Goal: Book appointment/travel/reservation

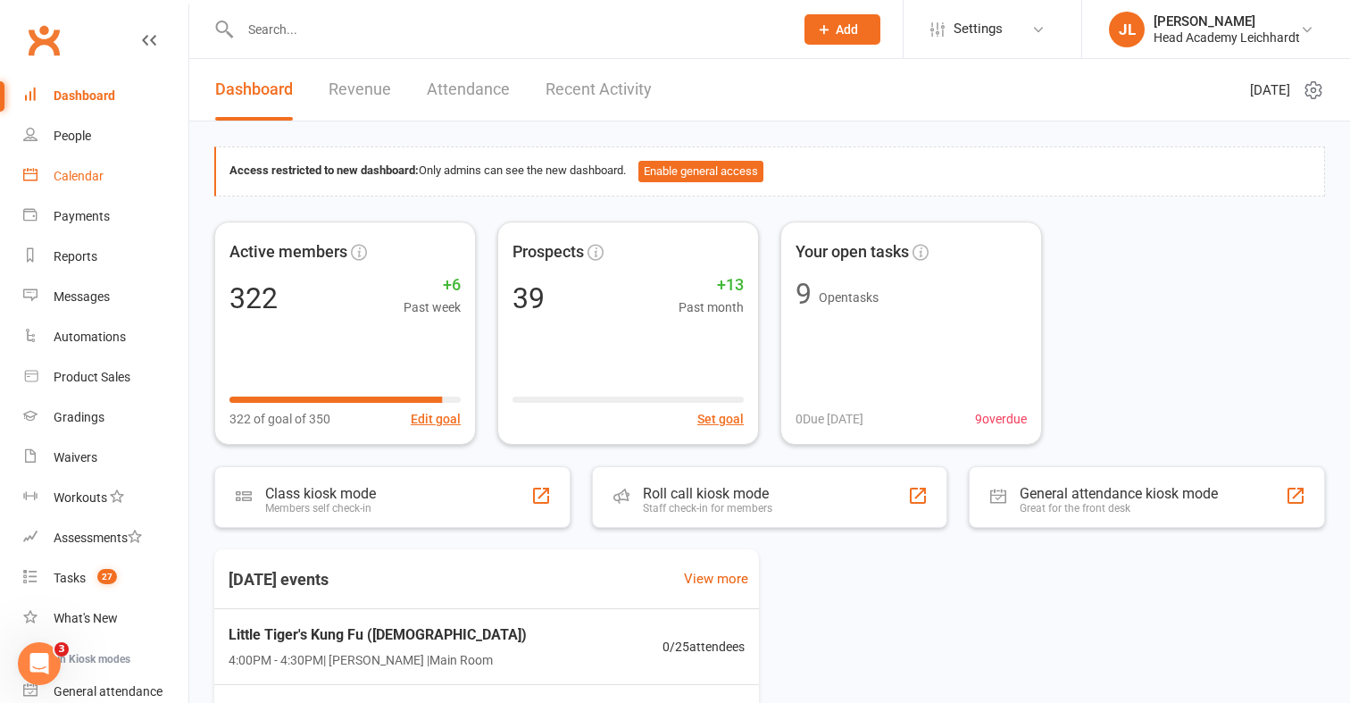
click at [124, 180] on link "Calendar" at bounding box center [105, 176] width 165 height 40
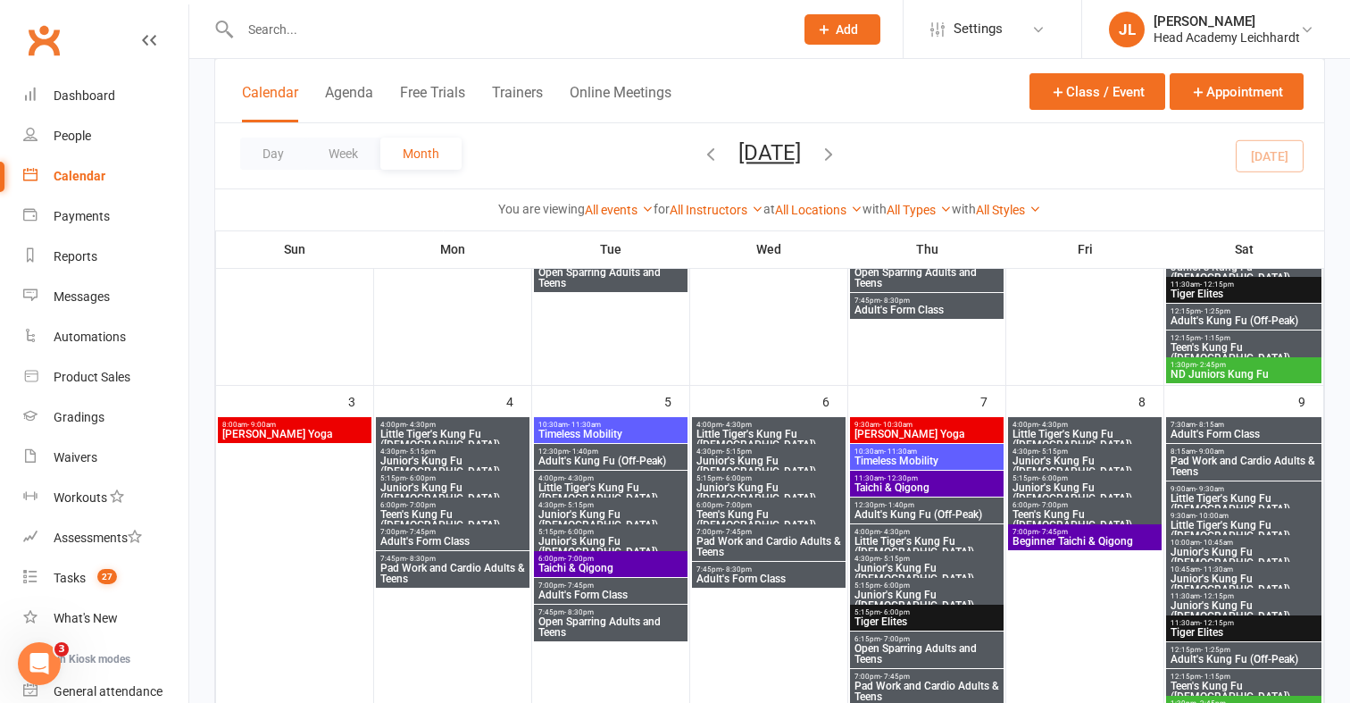
scroll to position [367, 0]
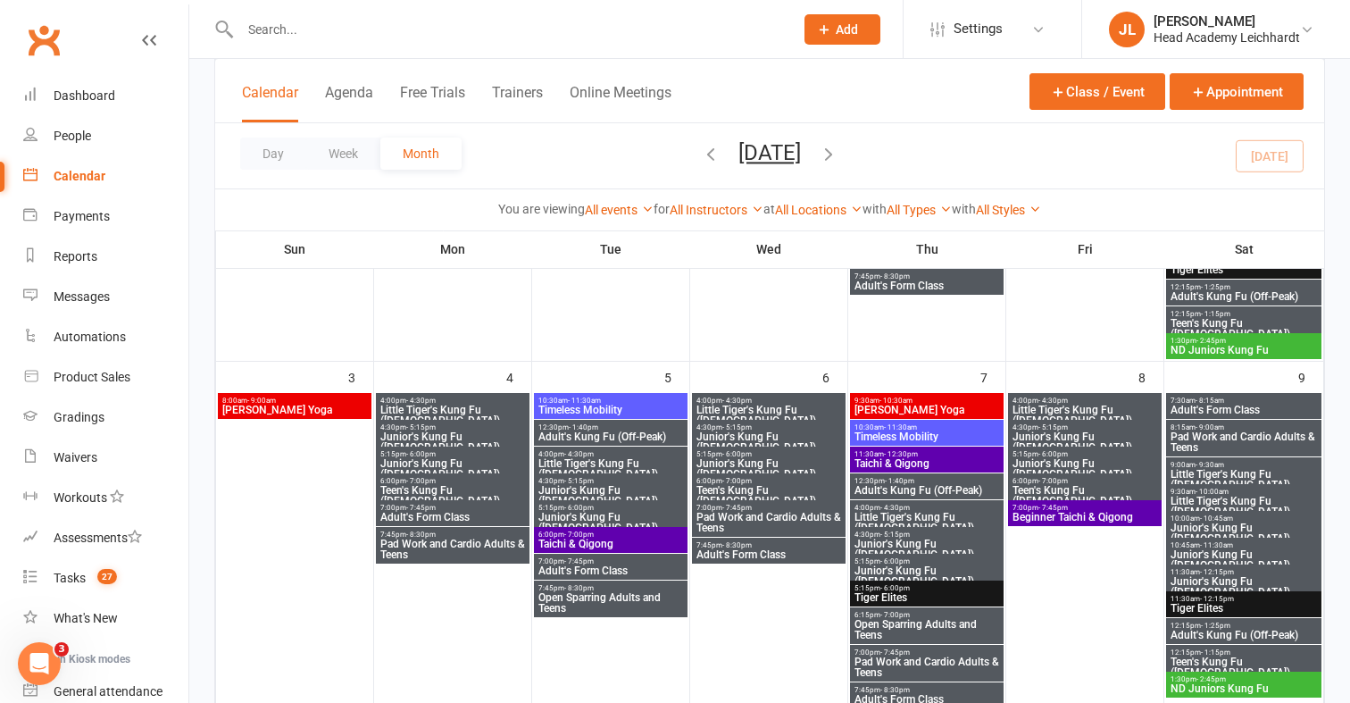
click at [814, 409] on span "Little Tiger's Kung Fu ([DEMOGRAPHIC_DATA])" at bounding box center [768, 414] width 146 height 21
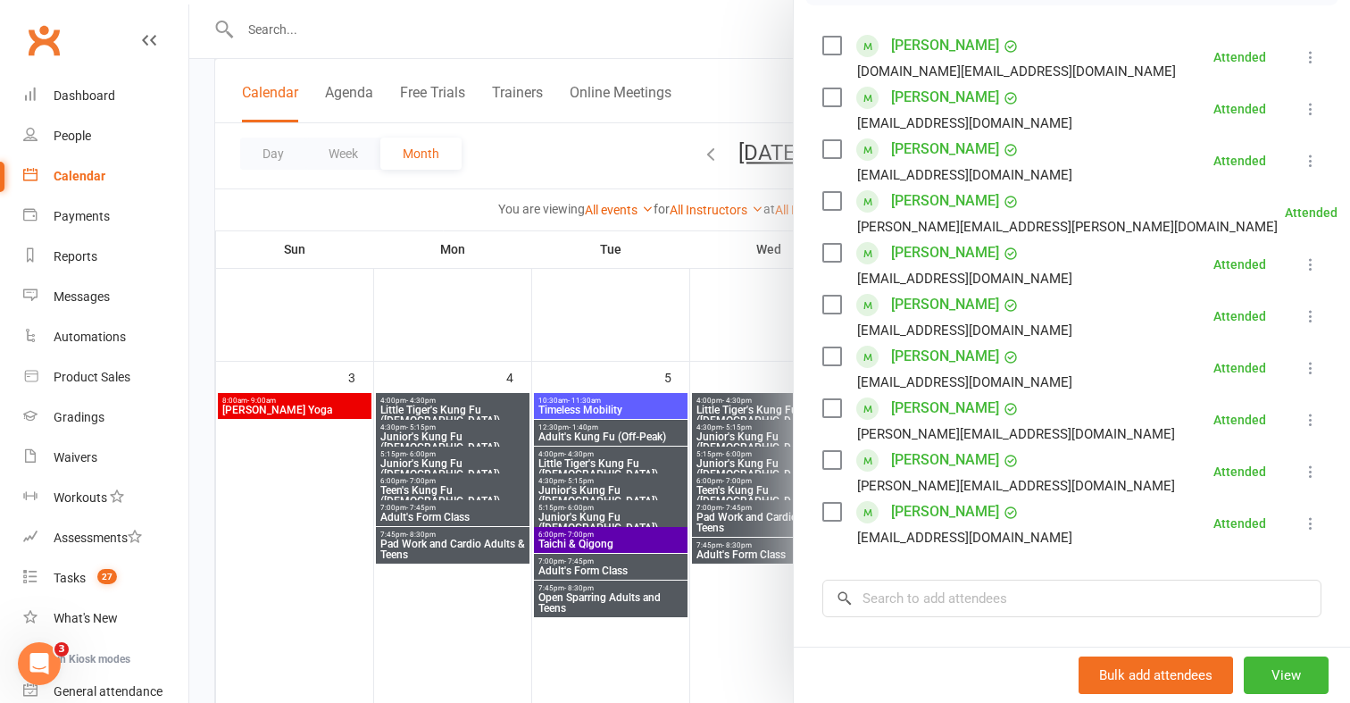
scroll to position [302, 0]
click at [752, 437] on div at bounding box center [769, 351] width 1161 height 703
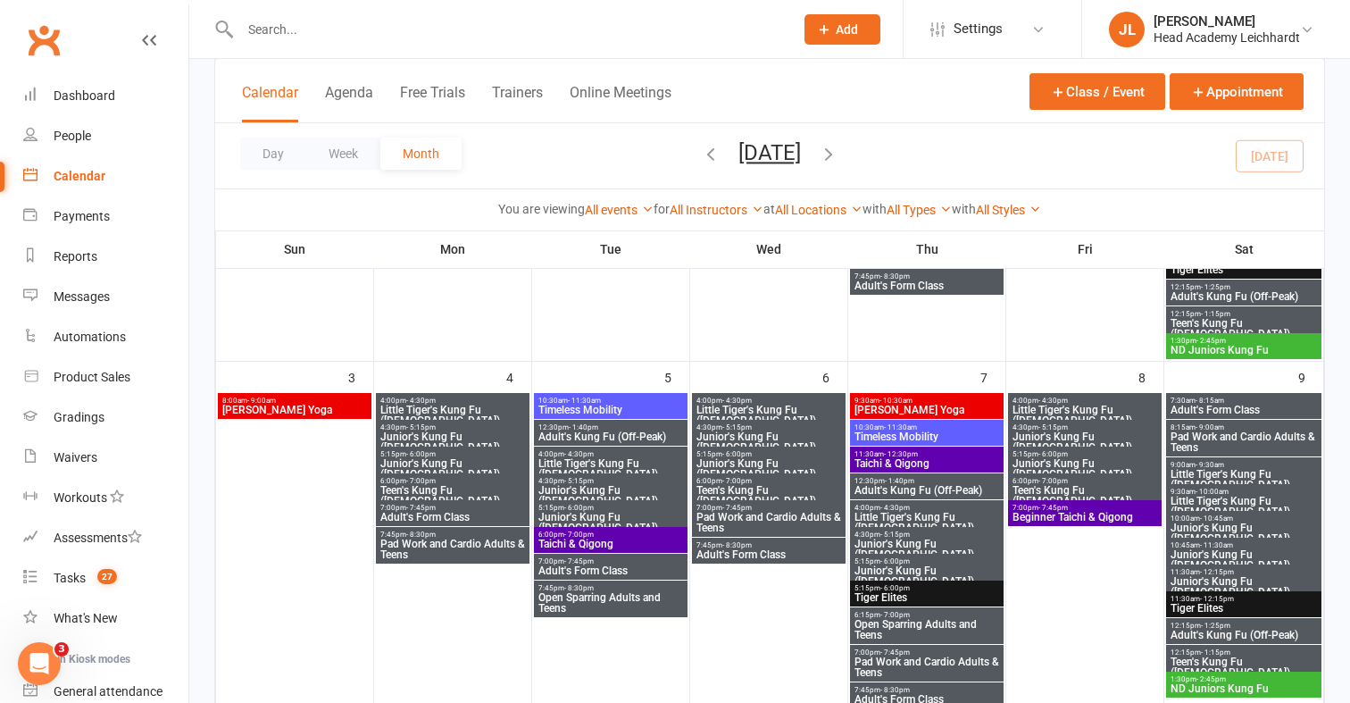
click at [763, 437] on span "Junior's Kung Fu ([DEMOGRAPHIC_DATA])" at bounding box center [768, 441] width 146 height 21
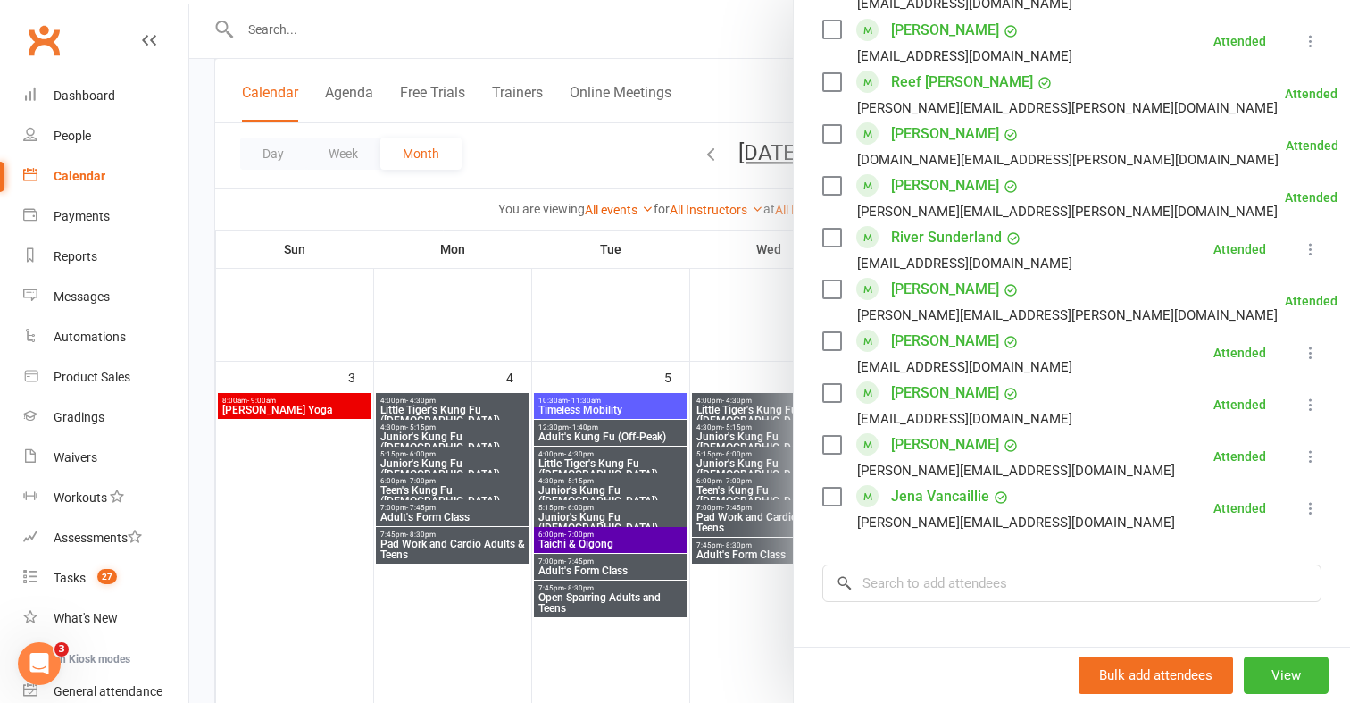
scroll to position [1095, 0]
click at [748, 490] on div at bounding box center [769, 351] width 1161 height 703
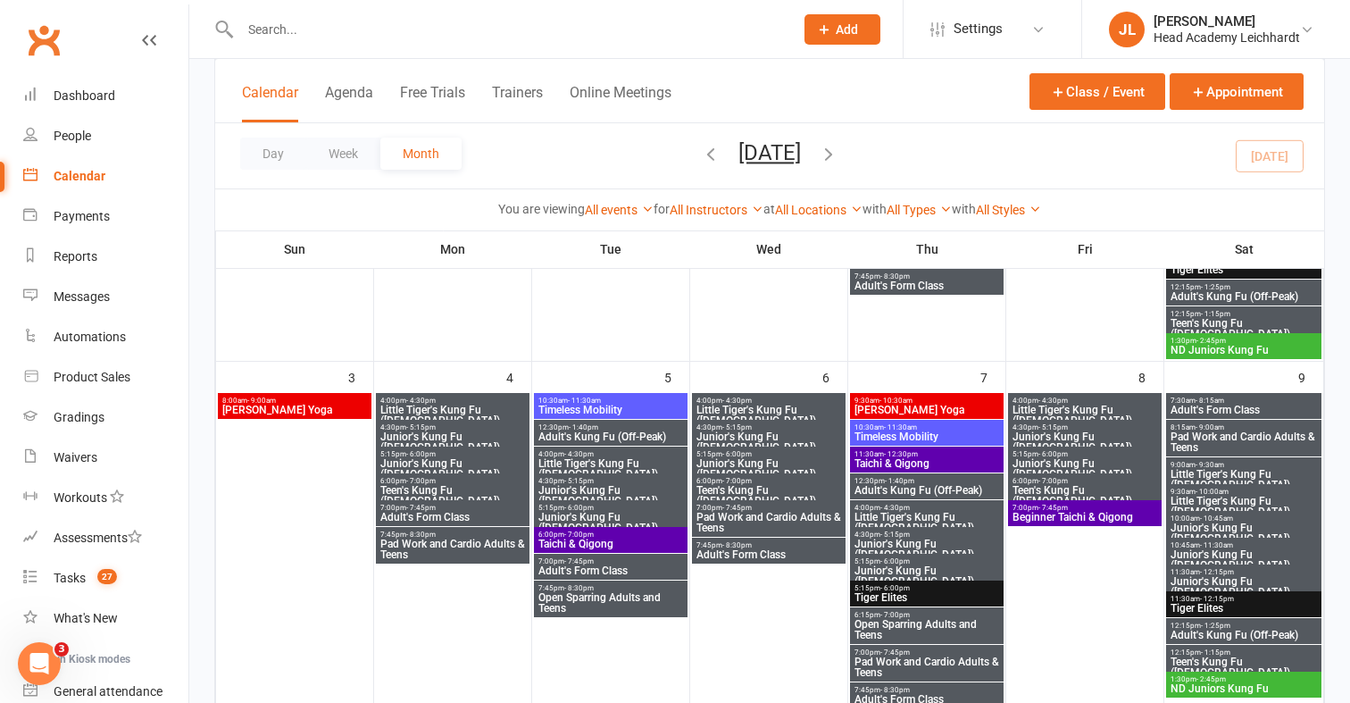
click at [783, 468] on span "Junior's Kung Fu ([DEMOGRAPHIC_DATA])" at bounding box center [768, 468] width 146 height 21
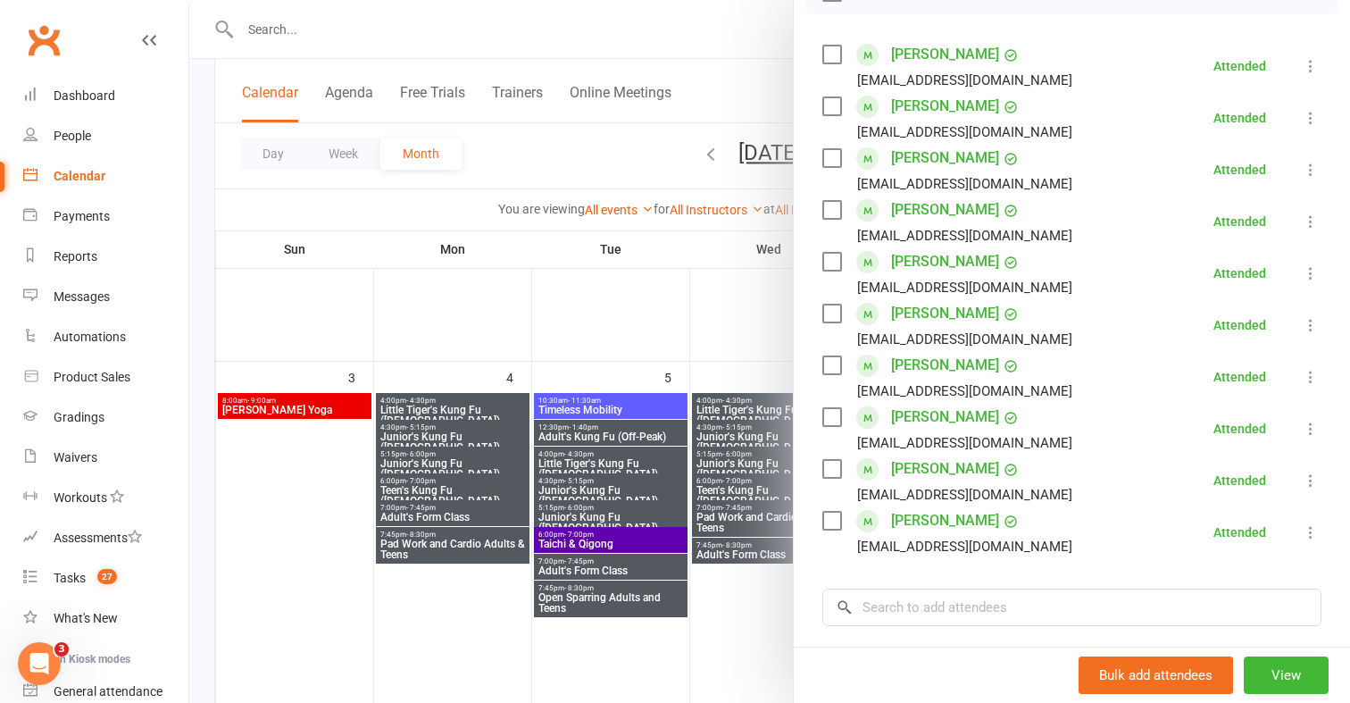
scroll to position [294, 0]
click at [720, 337] on div at bounding box center [769, 351] width 1161 height 703
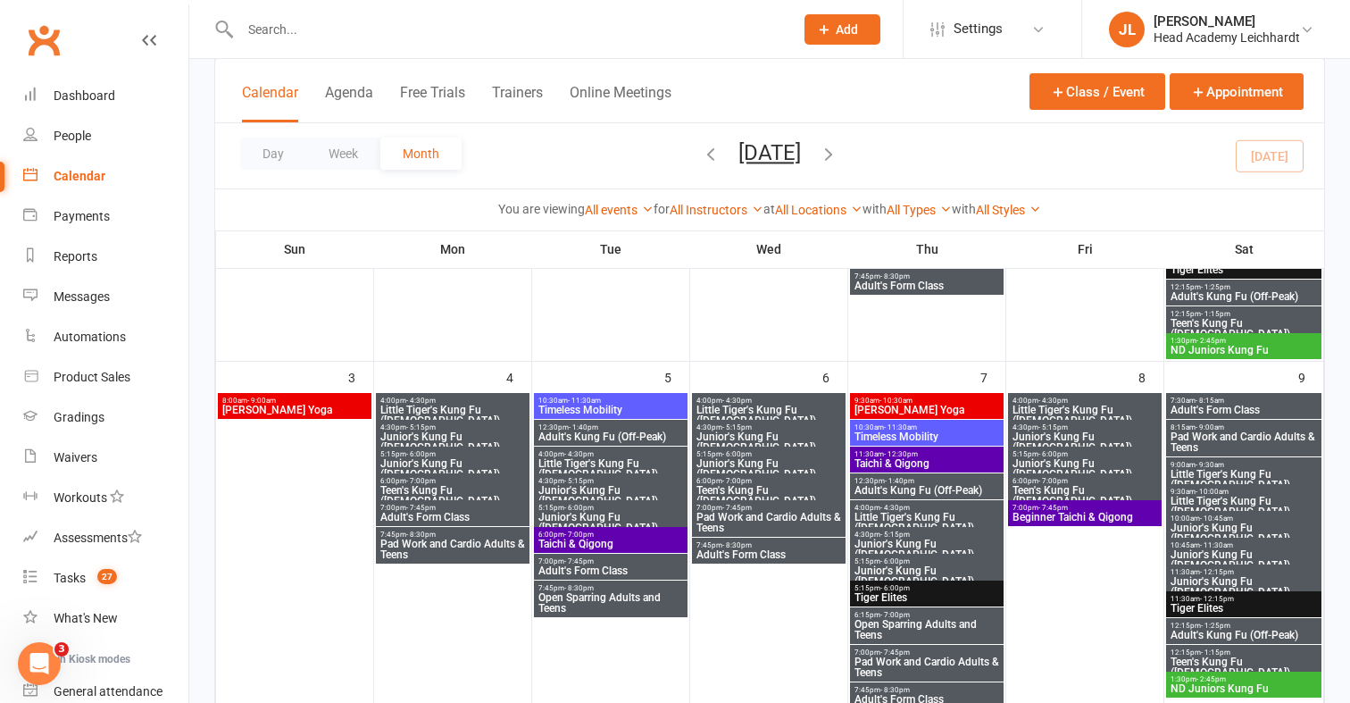
click at [719, 482] on span "6:00pm - 7:00pm" at bounding box center [768, 481] width 146 height 8
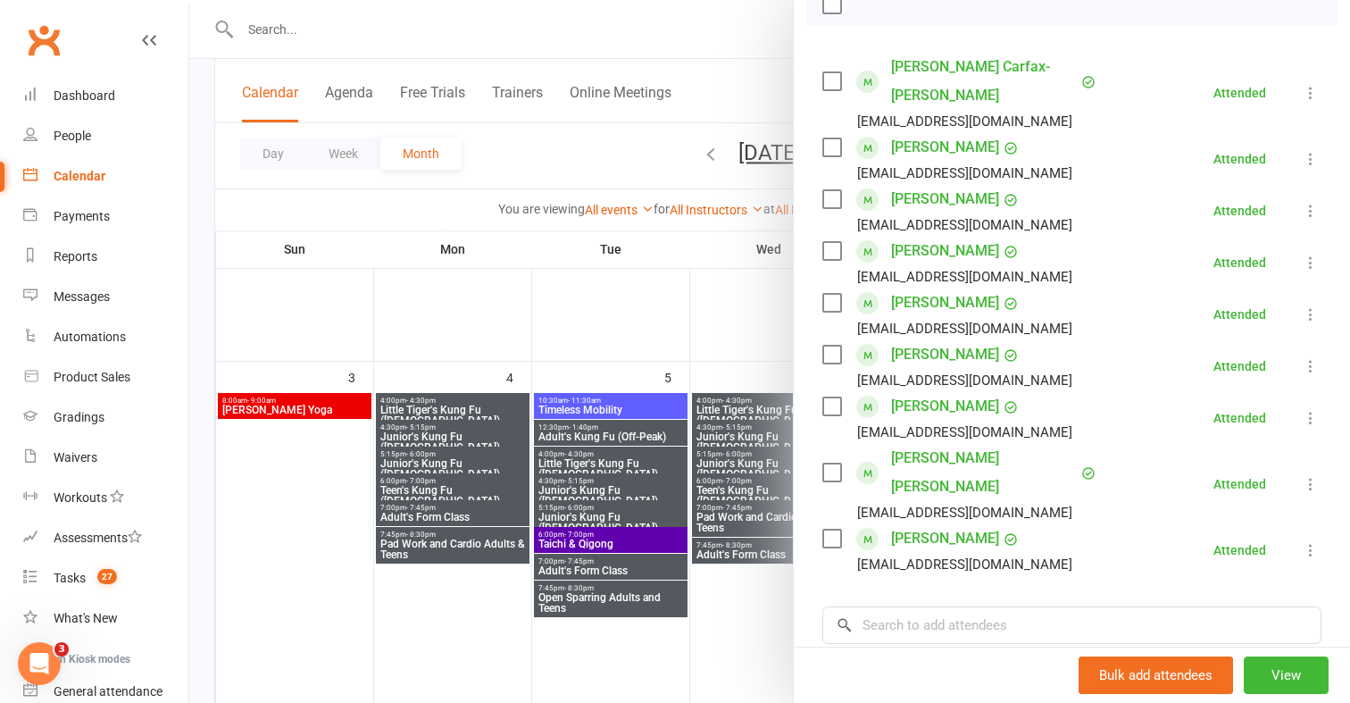
scroll to position [282, 0]
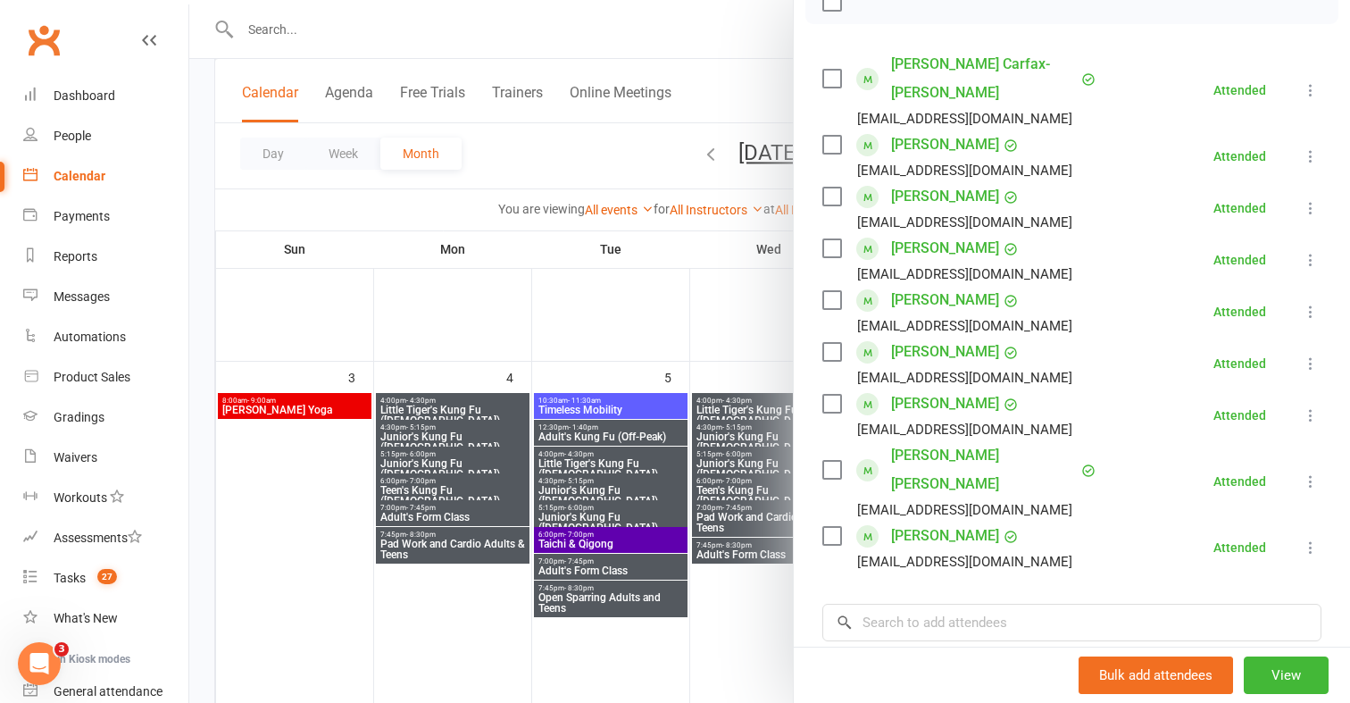
click at [720, 316] on div at bounding box center [769, 351] width 1161 height 703
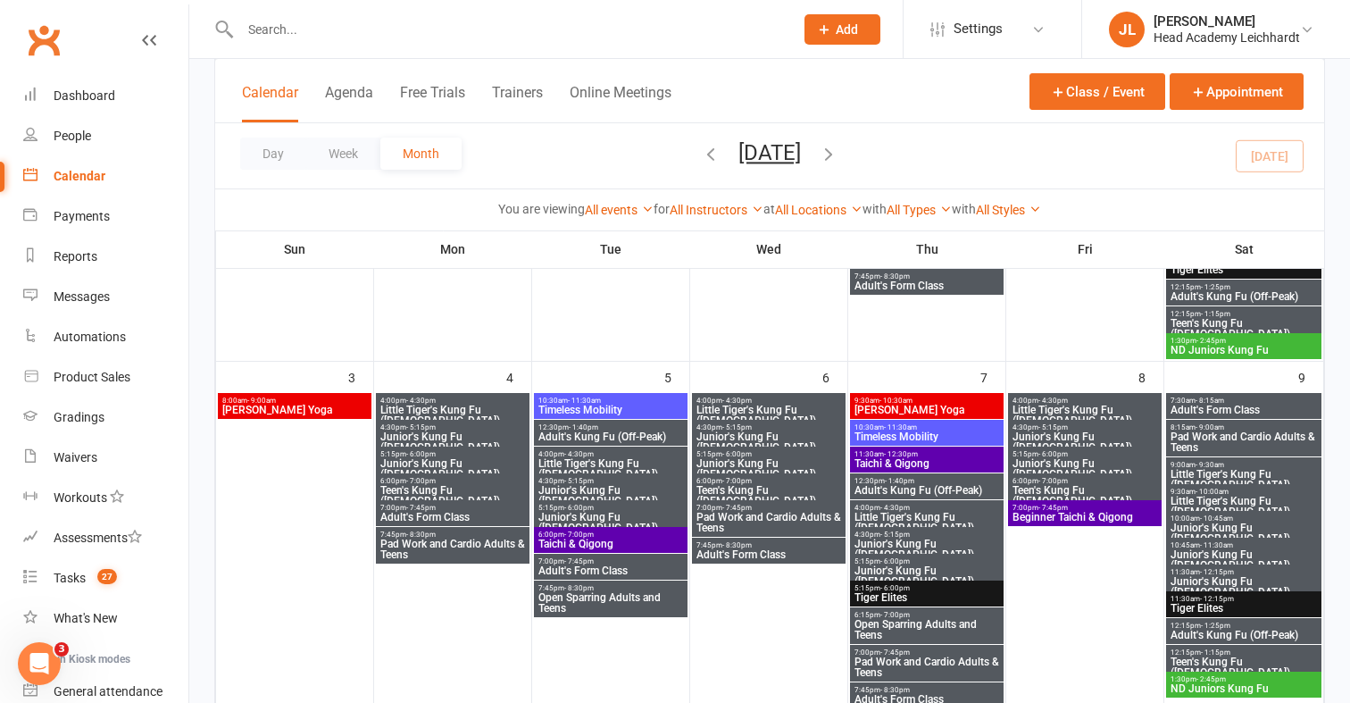
click at [730, 396] on span "- 4:30pm" at bounding box center [736, 400] width 29 height 8
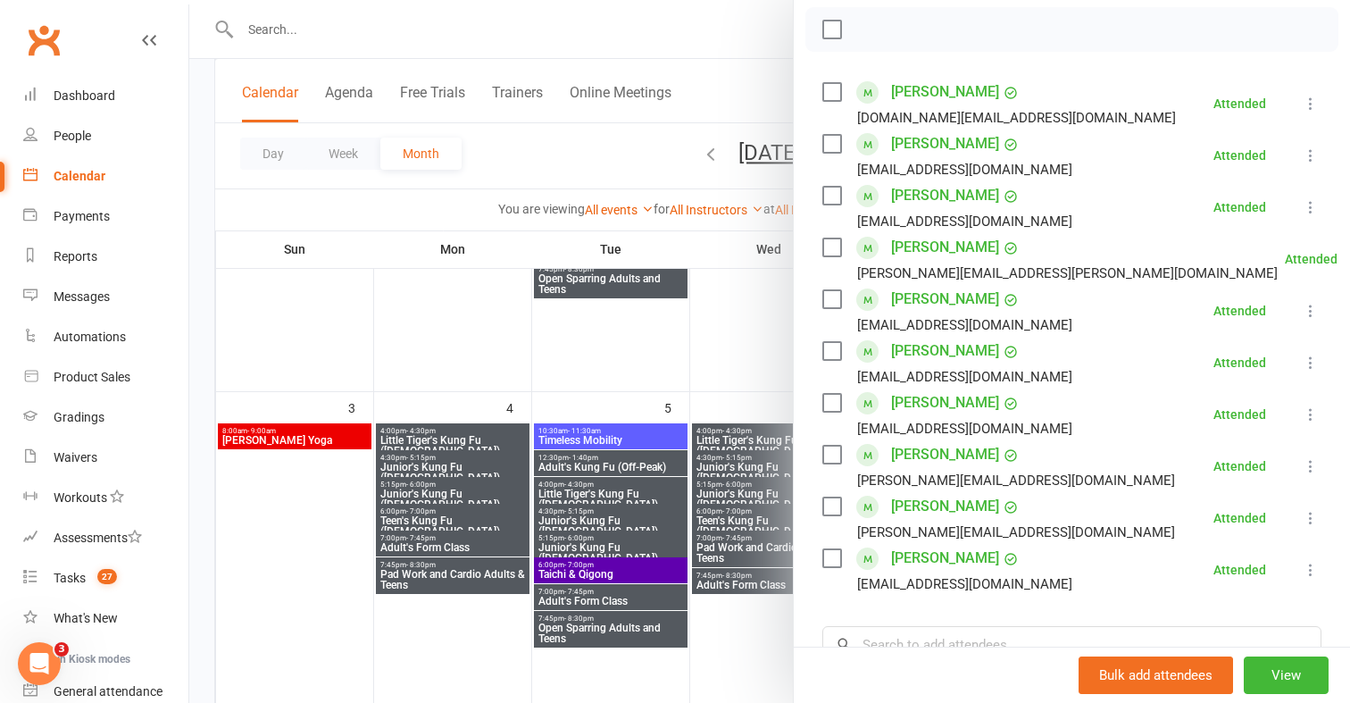
scroll to position [236, 0]
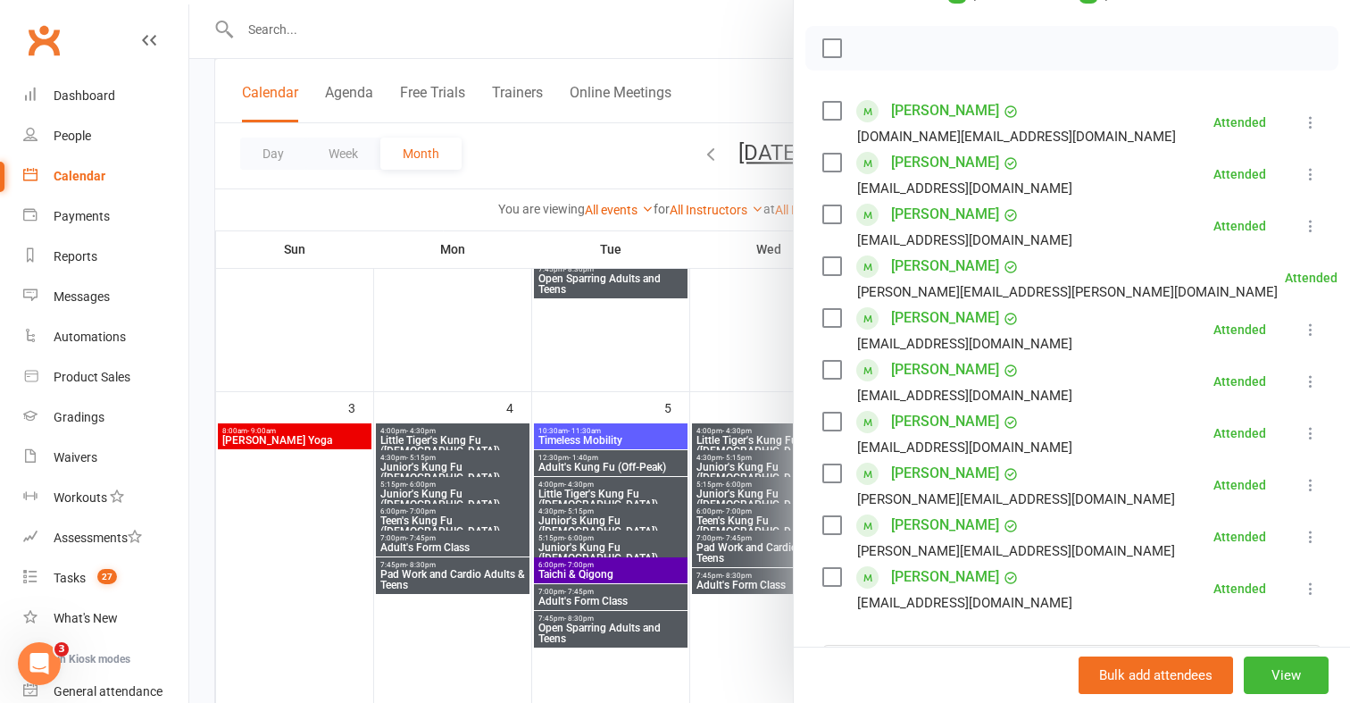
click at [445, 299] on div at bounding box center [769, 351] width 1161 height 703
